Goal: Task Accomplishment & Management: Manage account settings

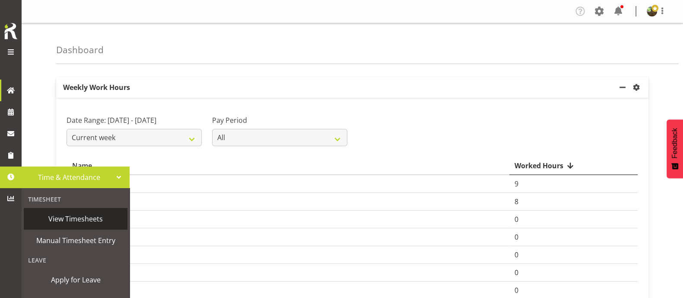
click at [63, 219] on span "View Timesheets" at bounding box center [75, 218] width 95 height 13
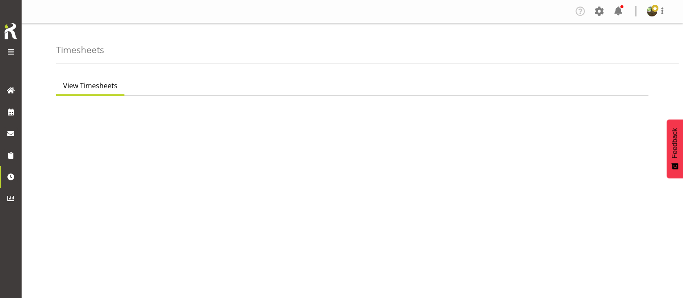
select select "7"
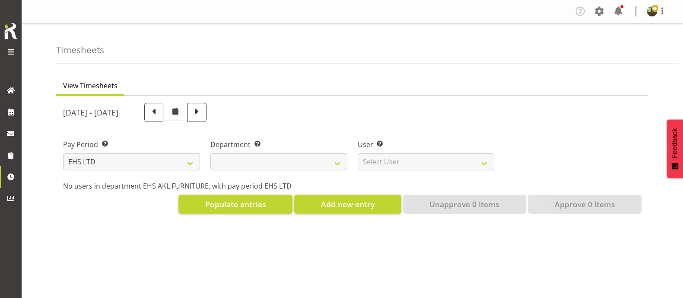
select select
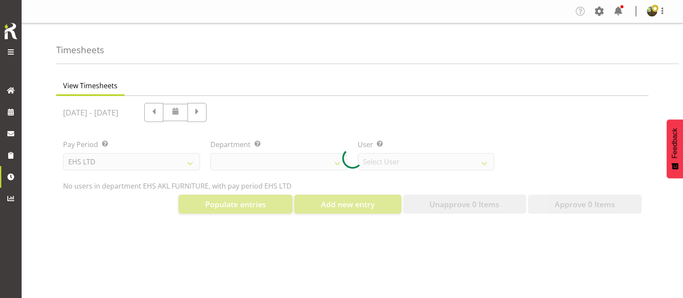
select select "8638"
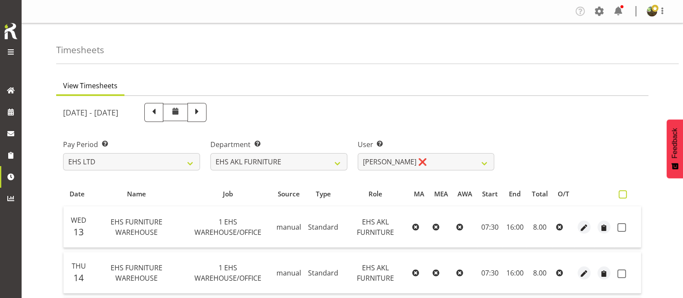
click at [626, 196] on span at bounding box center [623, 194] width 8 height 8
click at [624, 196] on input "checkbox" at bounding box center [622, 194] width 6 height 6
checkbox input "true"
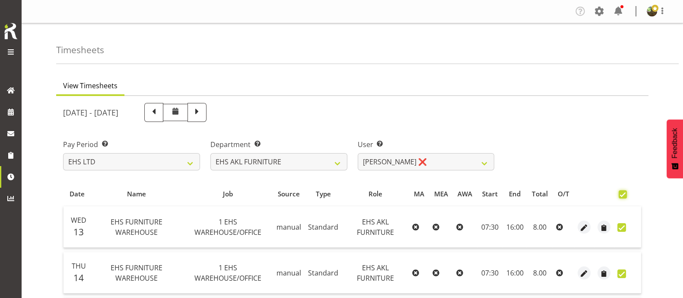
checkbox input "true"
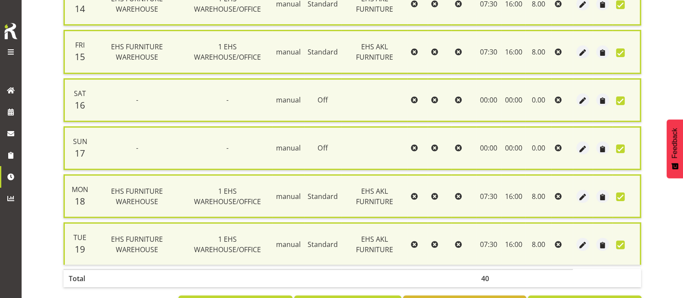
scroll to position [307, 0]
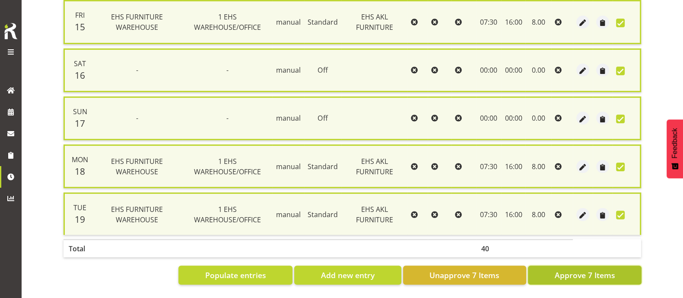
click at [572, 269] on span "Approve 7 Items" at bounding box center [584, 274] width 60 height 11
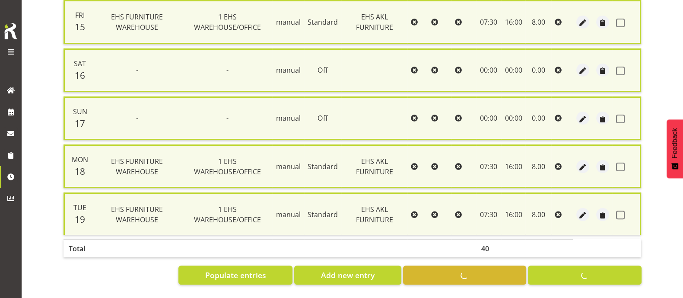
checkbox input "false"
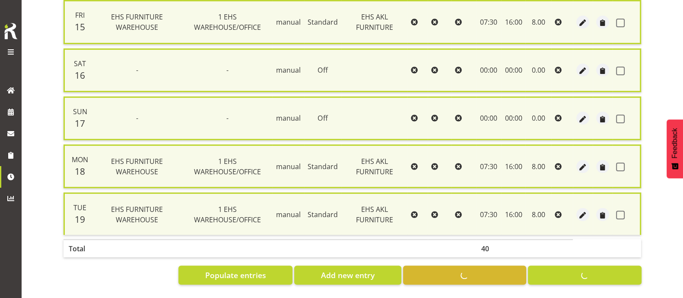
checkbox input "false"
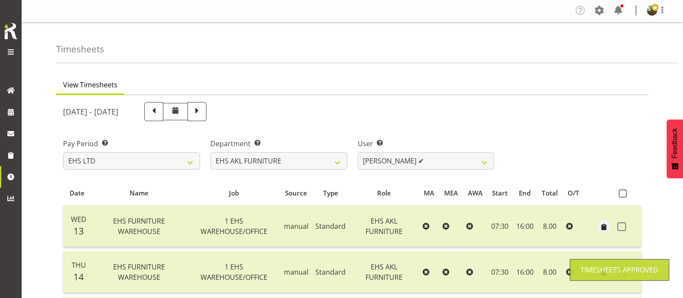
scroll to position [0, 0]
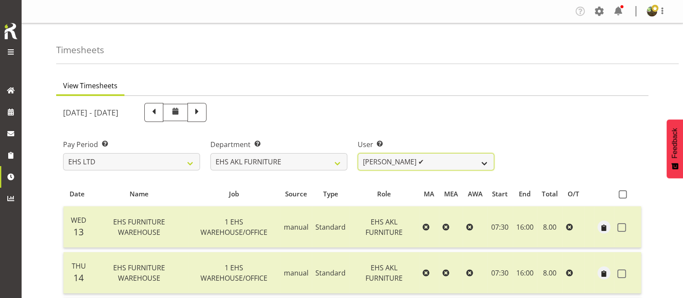
click at [426, 160] on select "Daniel Tini ✔ Filipo Iupeli ❌ Harley Wongpayuk ✔ Malae Toleafoa ✔ Manase Ward ✔…" at bounding box center [426, 161] width 137 height 17
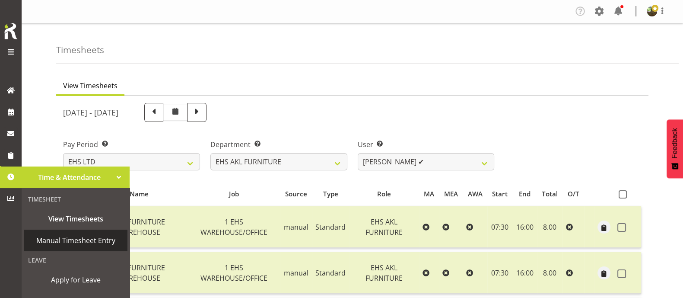
click at [84, 240] on span "Manual Timesheet Entry" at bounding box center [75, 240] width 95 height 13
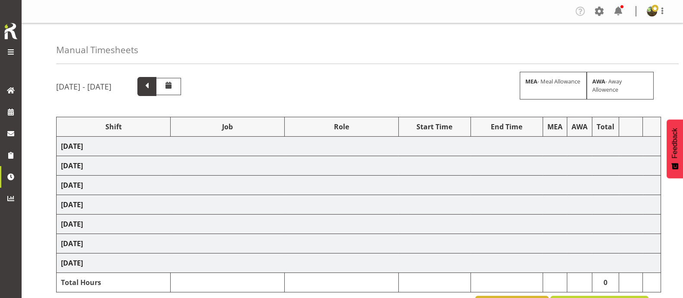
click at [152, 86] on span at bounding box center [146, 85] width 11 height 11
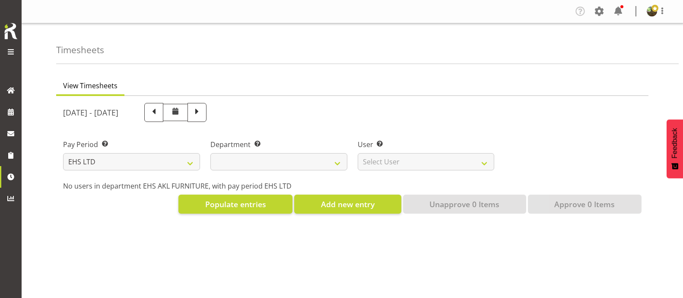
select select "7"
select select
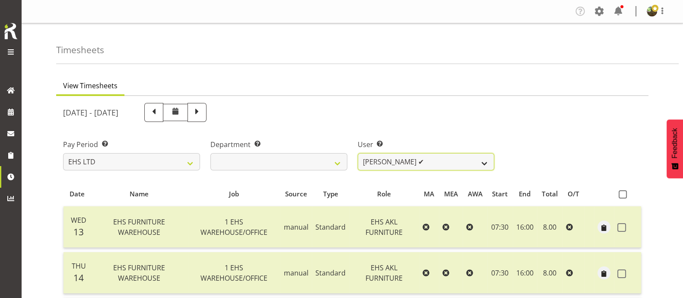
click at [485, 161] on select "Daniel Tini ✔ Filipo Iupeli ❌ Harley Wongpayuk ✔ Malae Toleafoa ✔ Manase Ward ✔…" at bounding box center [426, 161] width 137 height 17
select select "889"
click at [358, 153] on select "Daniel Tini ✔ Filipo Iupeli ❌ Harley Wongpayuk ✔ Malae Toleafoa ✔ Manase Ward ✔…" at bounding box center [426, 161] width 137 height 17
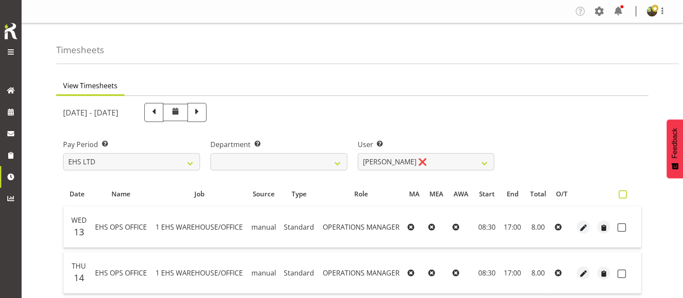
click at [625, 193] on span at bounding box center [623, 194] width 8 height 8
click at [624, 193] on input "checkbox" at bounding box center [622, 194] width 6 height 6
checkbox input "true"
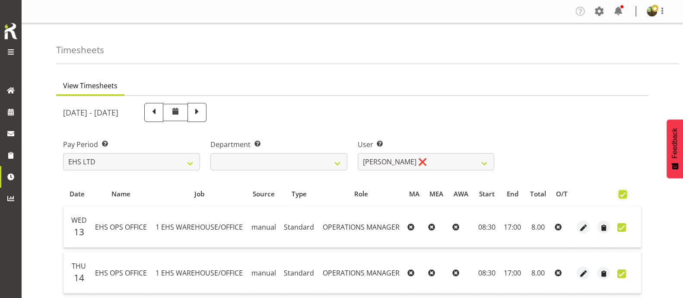
checkbox input "true"
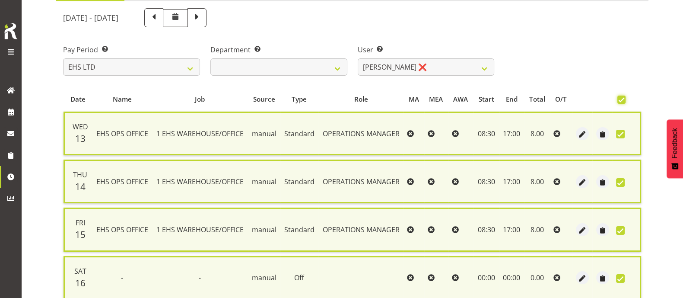
scroll to position [307, 0]
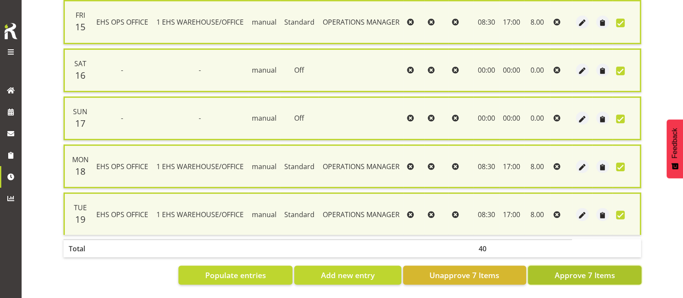
click at [613, 271] on span "Approve 7 Items" at bounding box center [584, 274] width 60 height 11
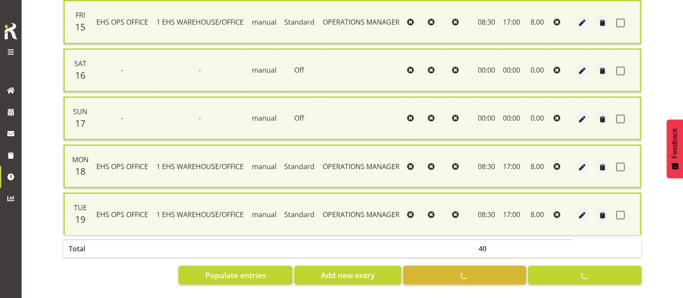
checkbox input "false"
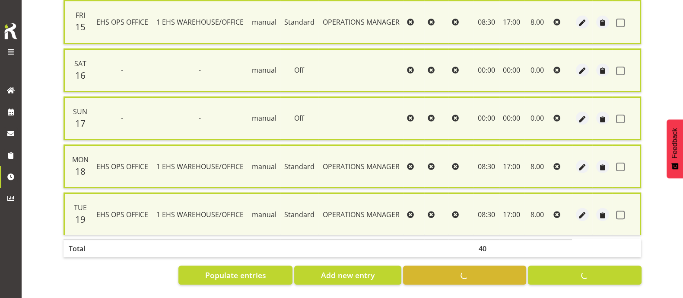
checkbox input "false"
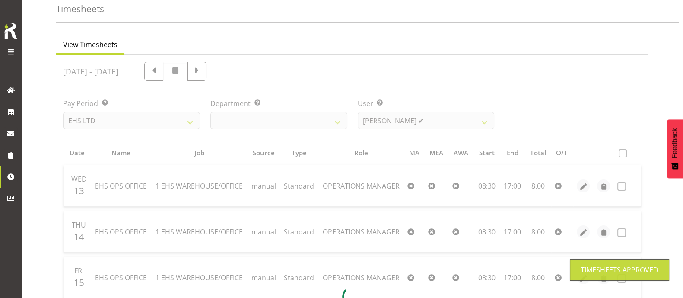
scroll to position [0, 0]
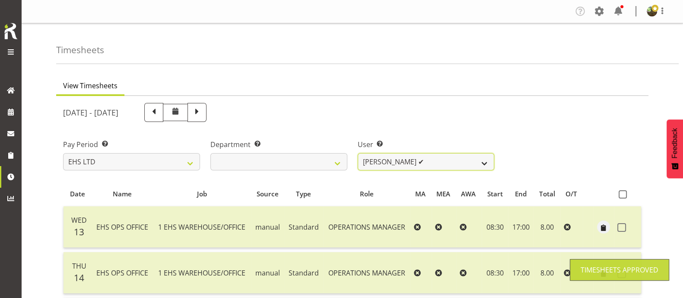
click at [448, 163] on select "Daniel Tini ✔ Filipo Iupeli ✔ Harley Wongpayuk ✔ Malae Toleafoa ✔ Manase Ward ✔…" at bounding box center [426, 161] width 137 height 17
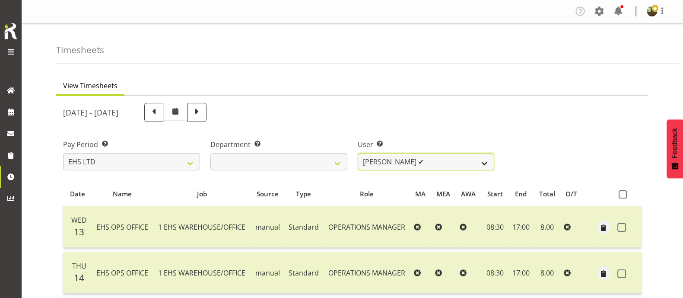
select select "3423"
click at [358, 153] on select "Daniel Tini ✔ Filipo Iupeli ✔ Harley Wongpayuk ✔ Malae Toleafoa ✔ Manase Ward ✔…" at bounding box center [426, 161] width 137 height 17
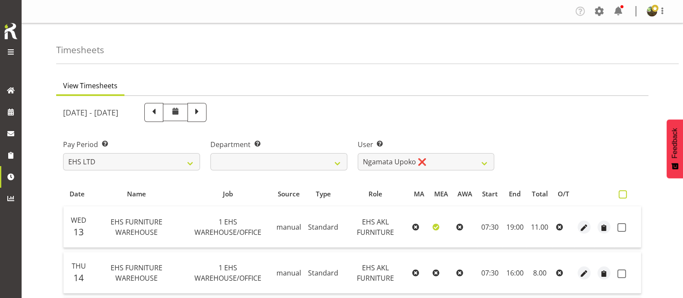
click at [621, 193] on span at bounding box center [623, 194] width 8 height 8
click at [621, 193] on input "checkbox" at bounding box center [622, 194] width 6 height 6
checkbox input "true"
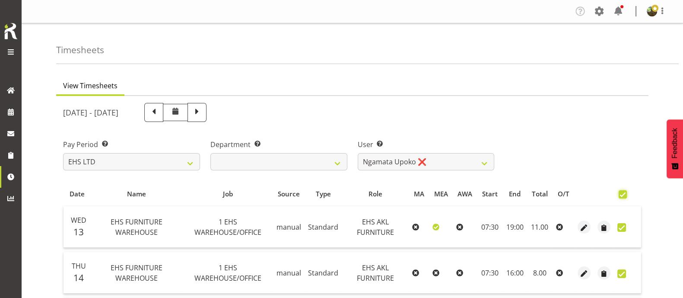
checkbox input "true"
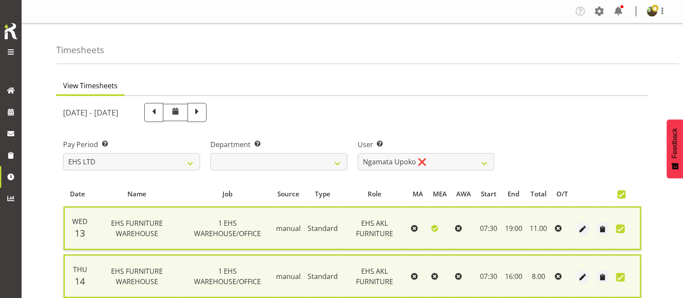
click at [619, 196] on span at bounding box center [621, 194] width 8 height 8
click at [619, 196] on input "checkbox" at bounding box center [620, 194] width 6 height 6
checkbox input "false"
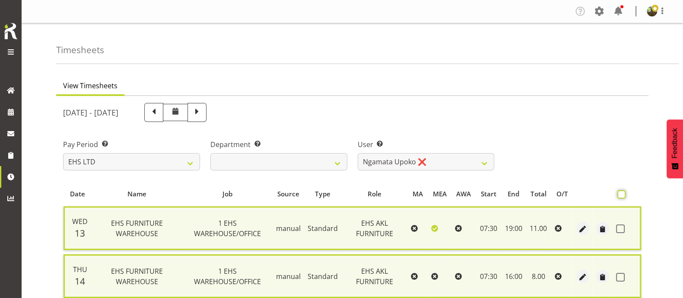
checkbox input "false"
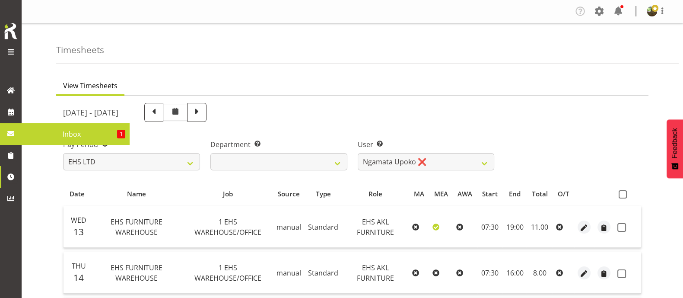
click at [73, 131] on span "Inbox" at bounding box center [71, 133] width 91 height 13
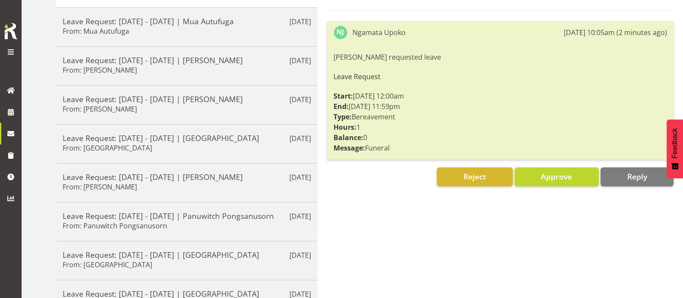
scroll to position [144, 0]
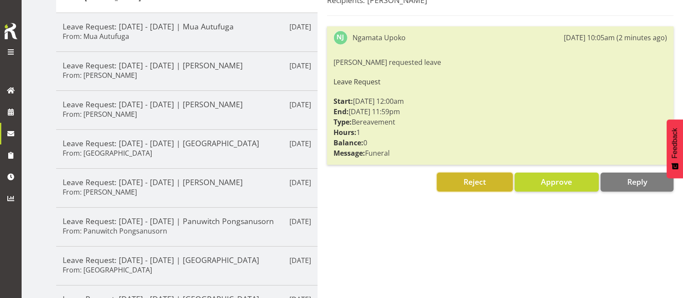
click at [491, 180] on button "Reject" at bounding box center [475, 181] width 76 height 19
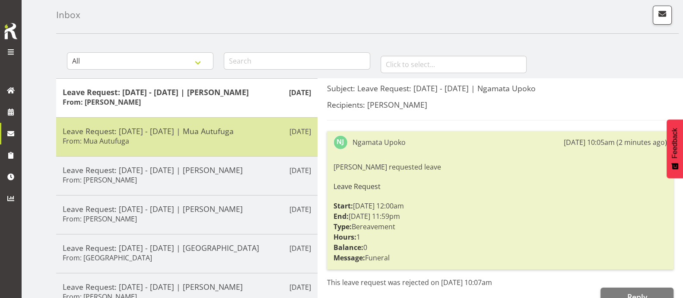
scroll to position [0, 0]
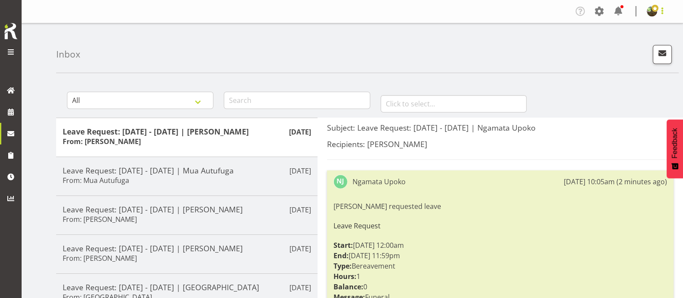
click at [663, 12] on span at bounding box center [662, 11] width 10 height 10
click at [629, 50] on link "Log Out" at bounding box center [625, 46] width 83 height 16
